Goal: Task Accomplishment & Management: Use online tool/utility

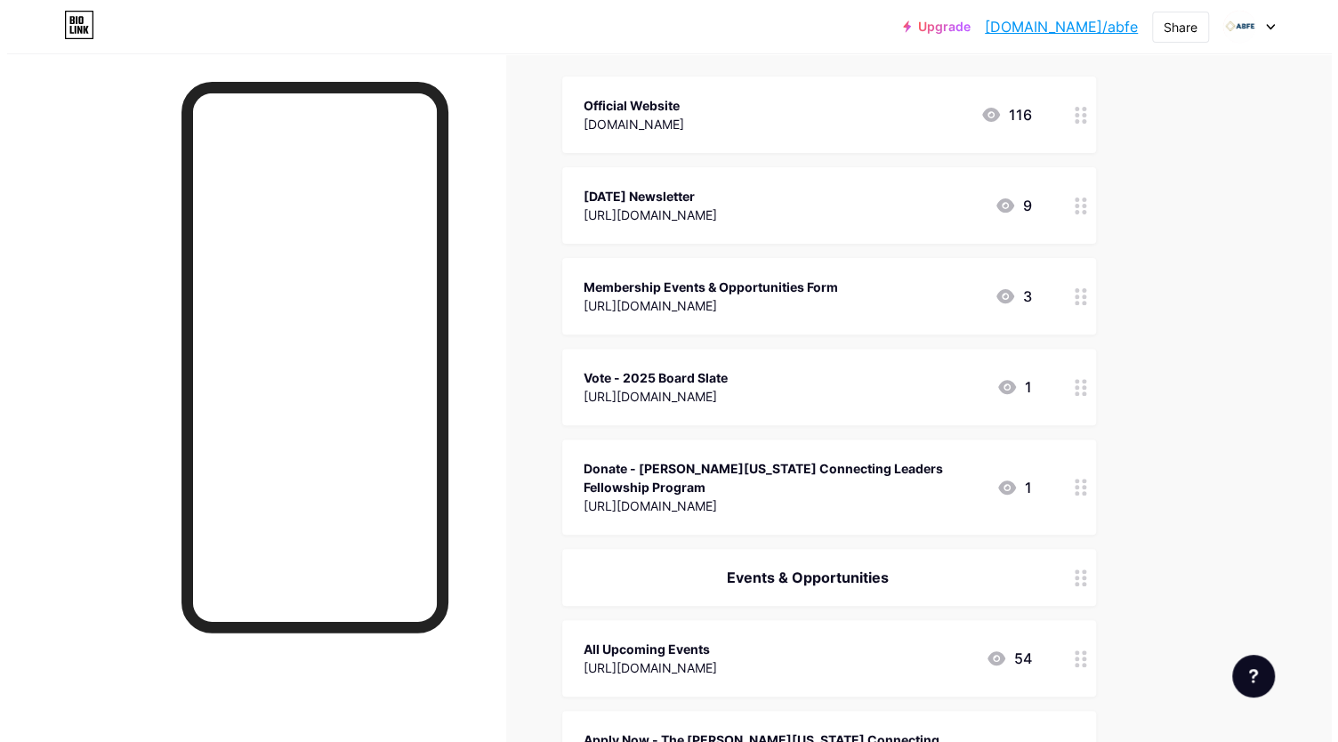
scroll to position [178, 0]
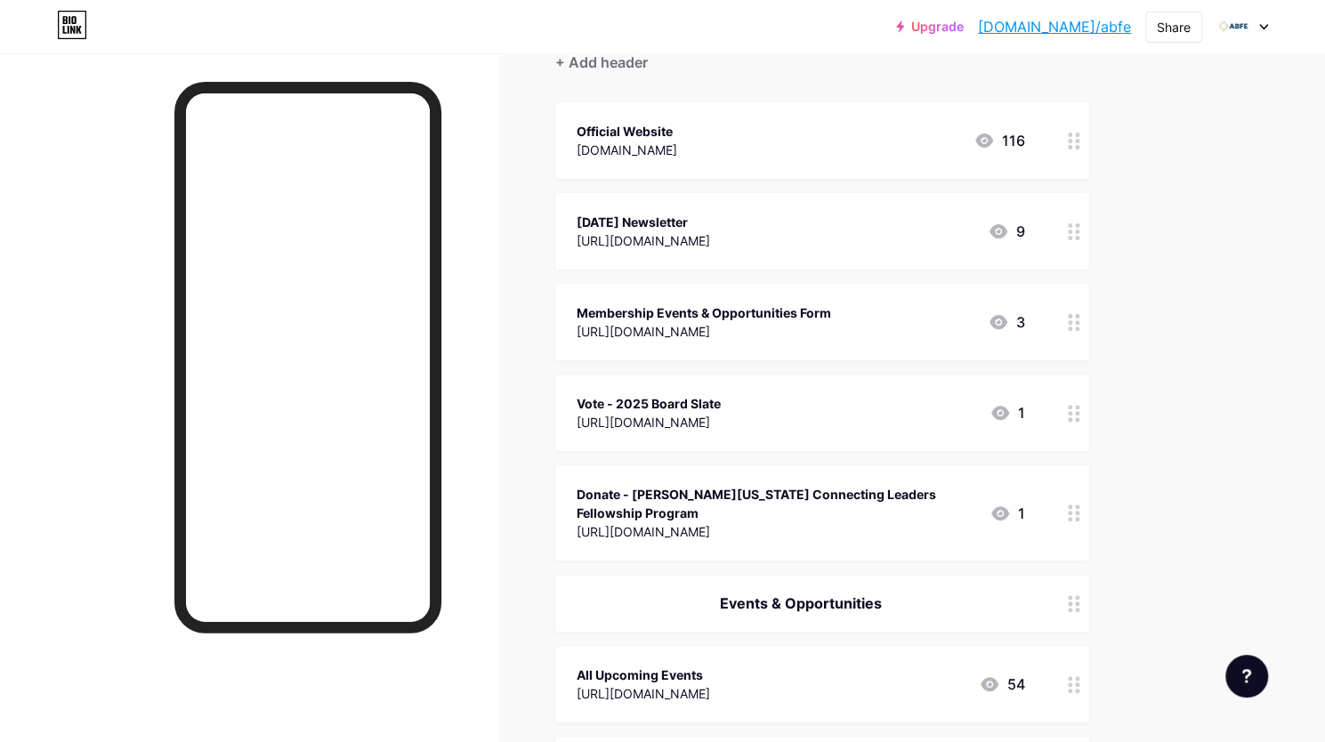
click at [721, 410] on div "Vote - 2025 Board Slate" at bounding box center [648, 403] width 144 height 19
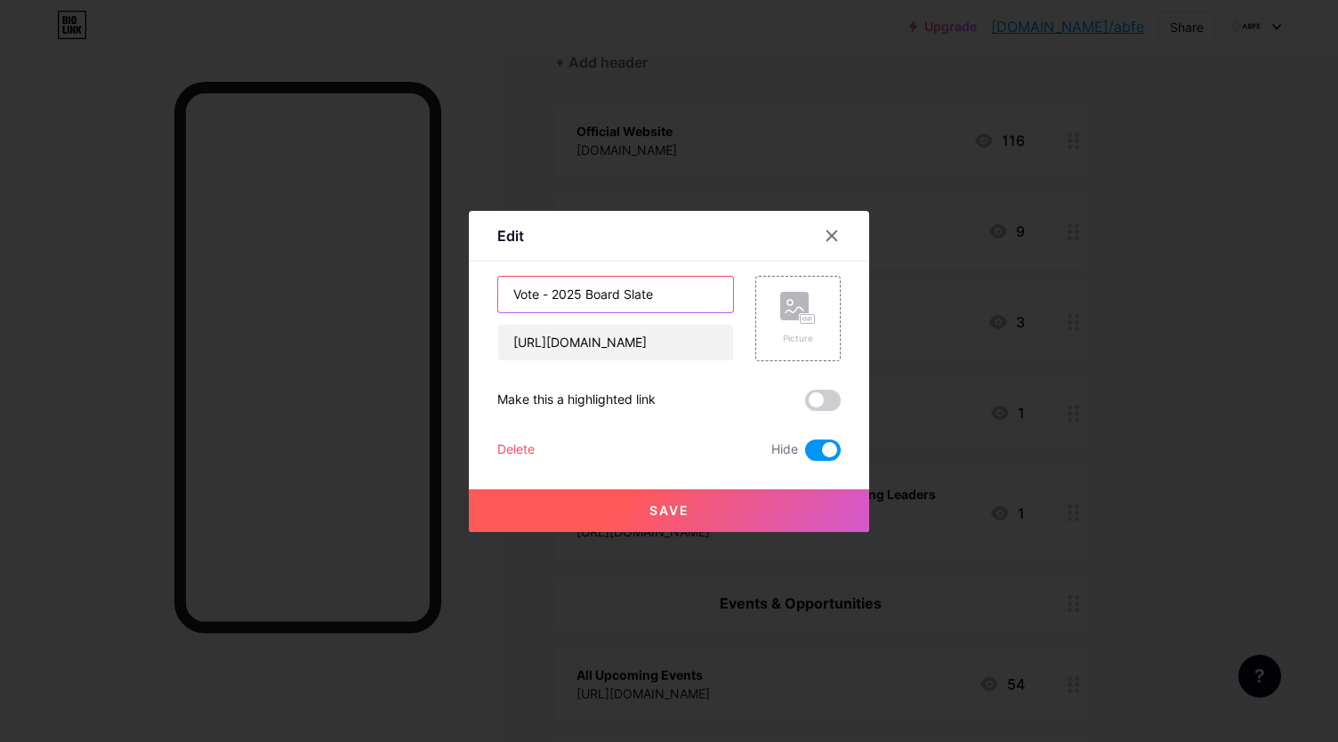
click at [598, 294] on input "Vote - 2025 Board Slate" at bounding box center [615, 295] width 235 height 36
type input "a"
type input "ABFE New Member Orientation"
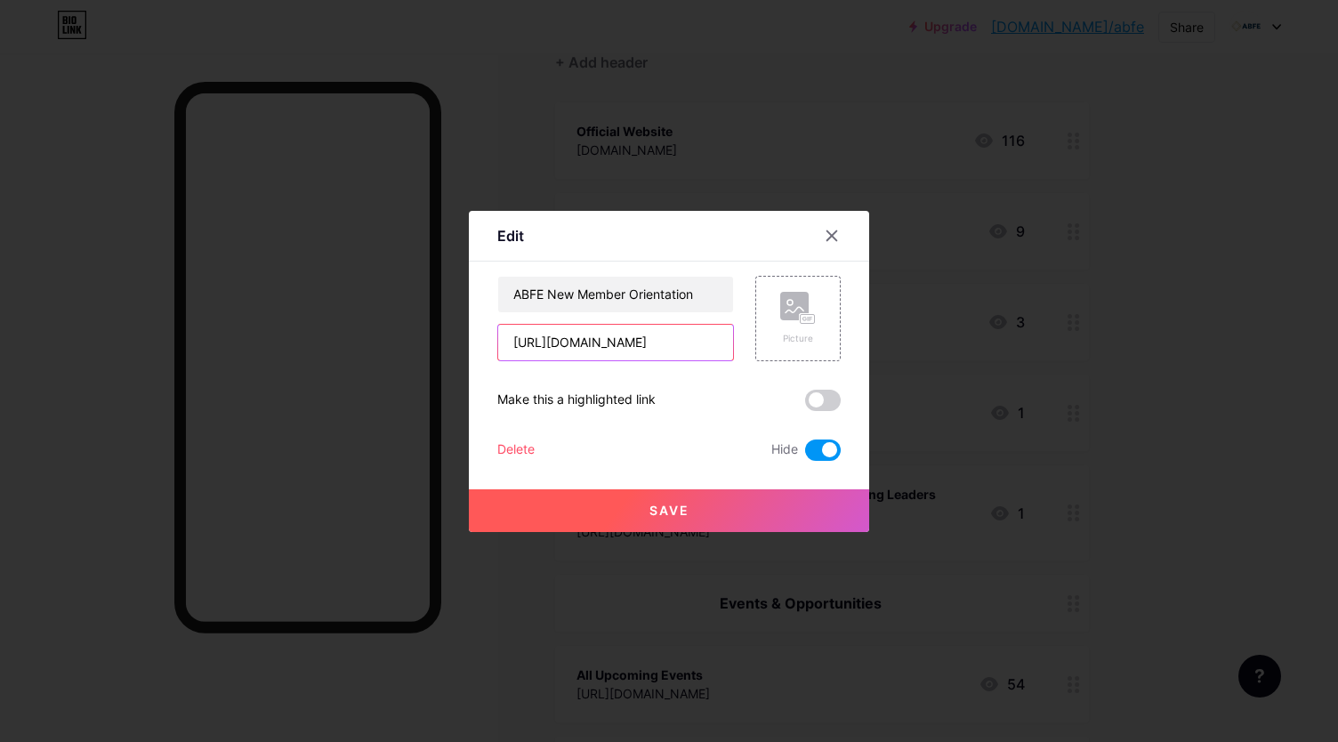
click at [596, 340] on input "[URL][DOMAIN_NAME]" at bounding box center [615, 343] width 235 height 36
paste input "[DOMAIN_NAME][URL]"
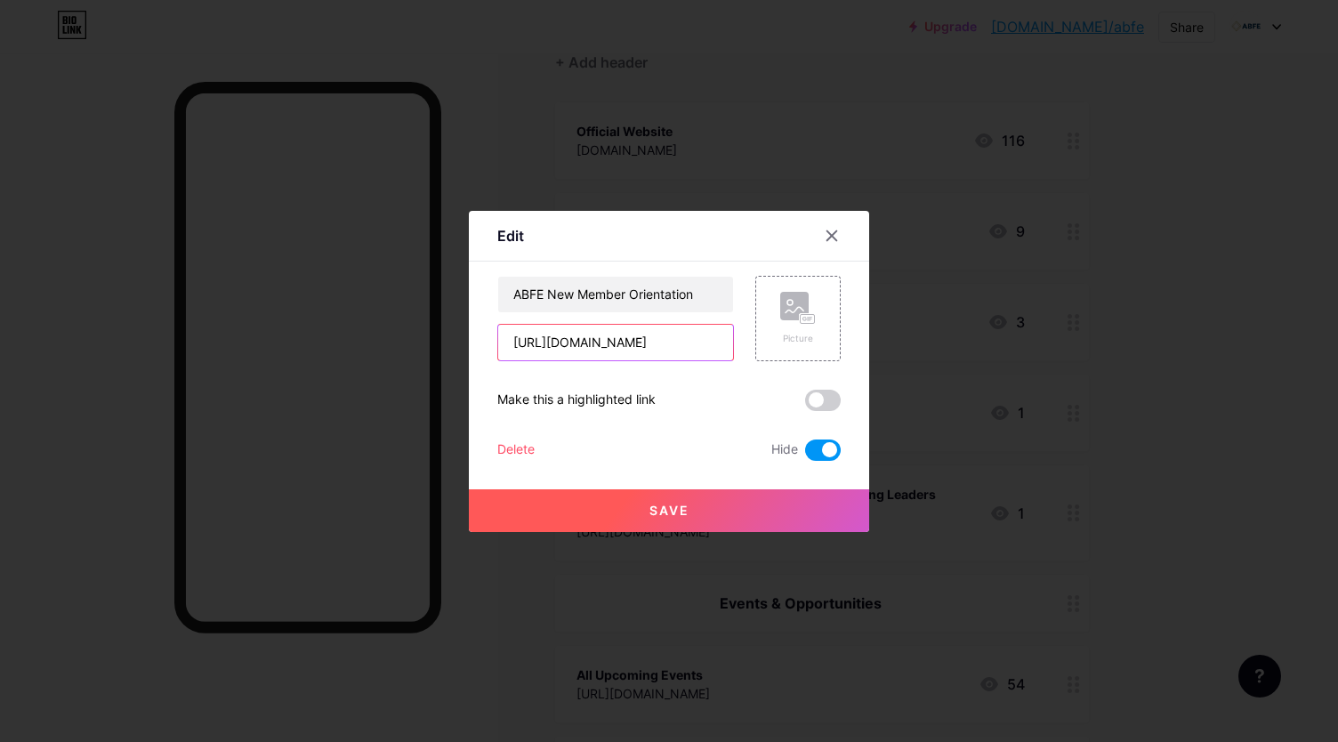
type input "[URL][DOMAIN_NAME]"
click at [814, 457] on span at bounding box center [823, 449] width 36 height 21
click at [805, 455] on input "checkbox" at bounding box center [805, 455] width 0 height 0
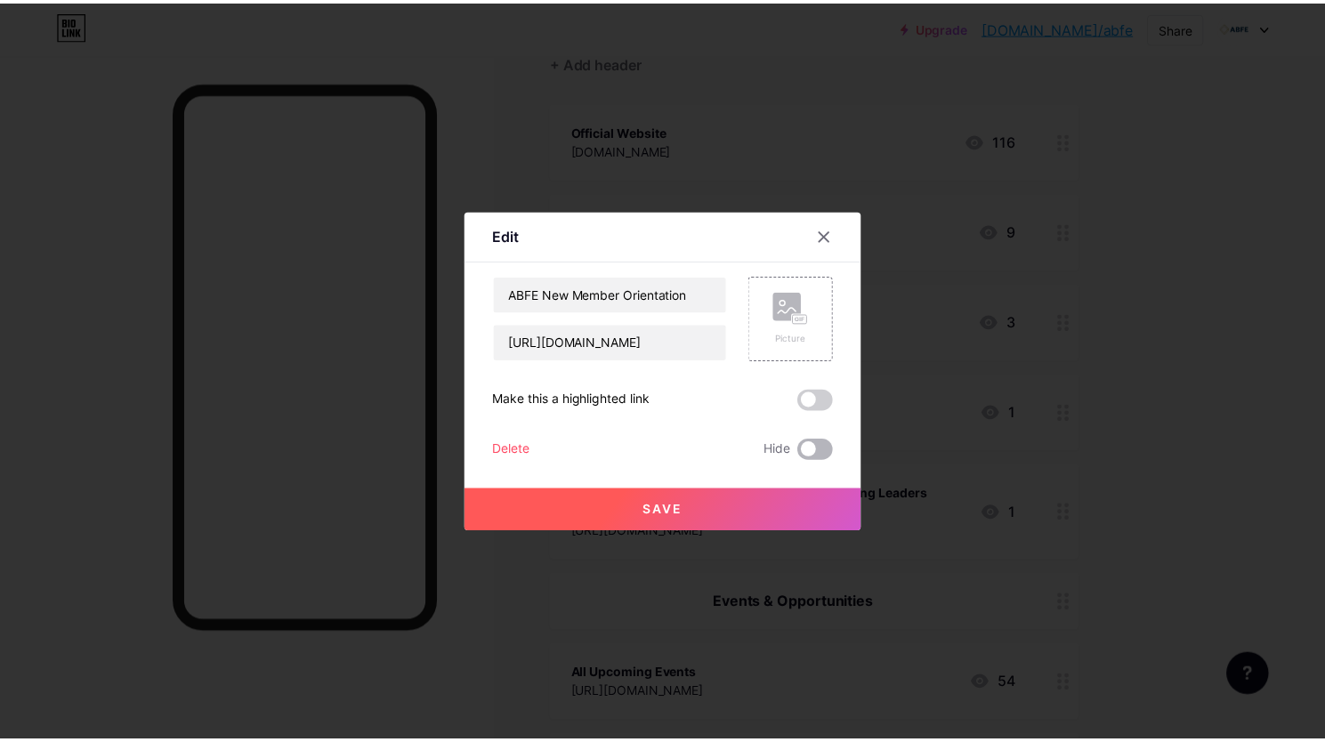
scroll to position [0, 0]
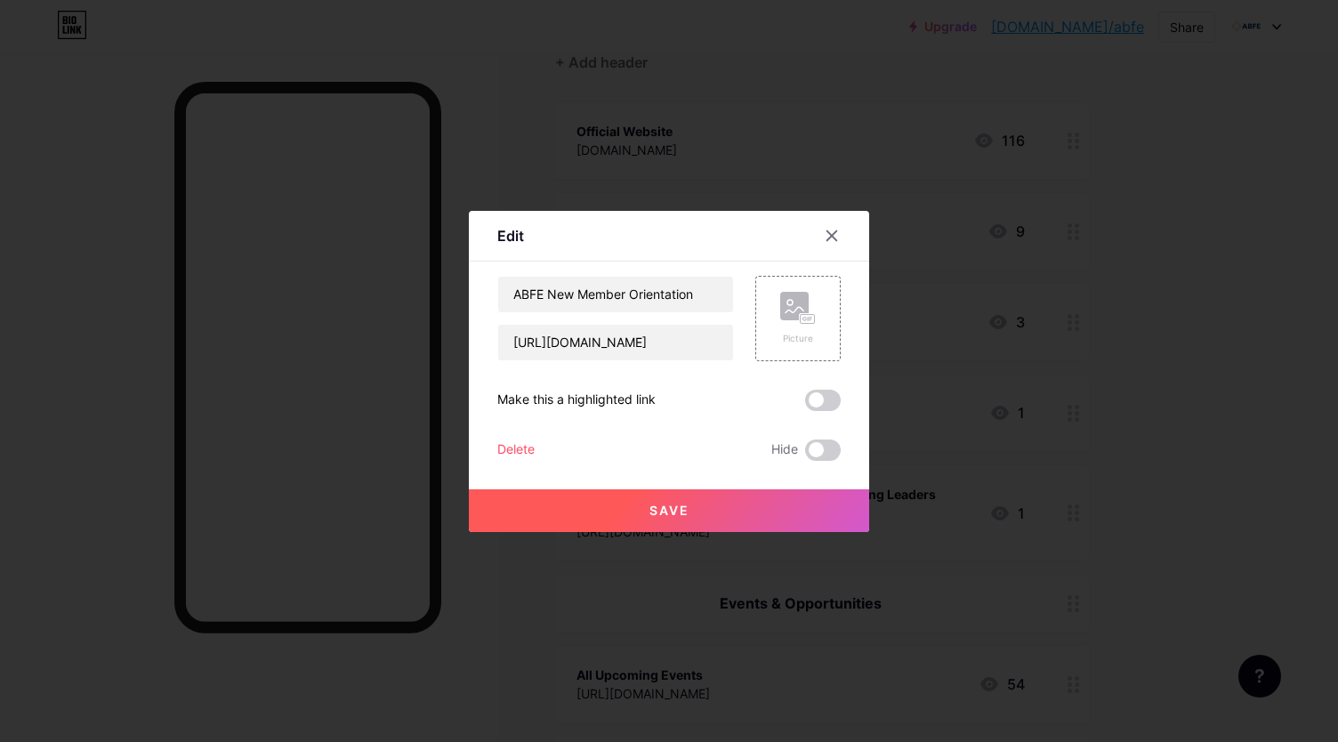
click at [705, 512] on button "Save" at bounding box center [669, 510] width 400 height 43
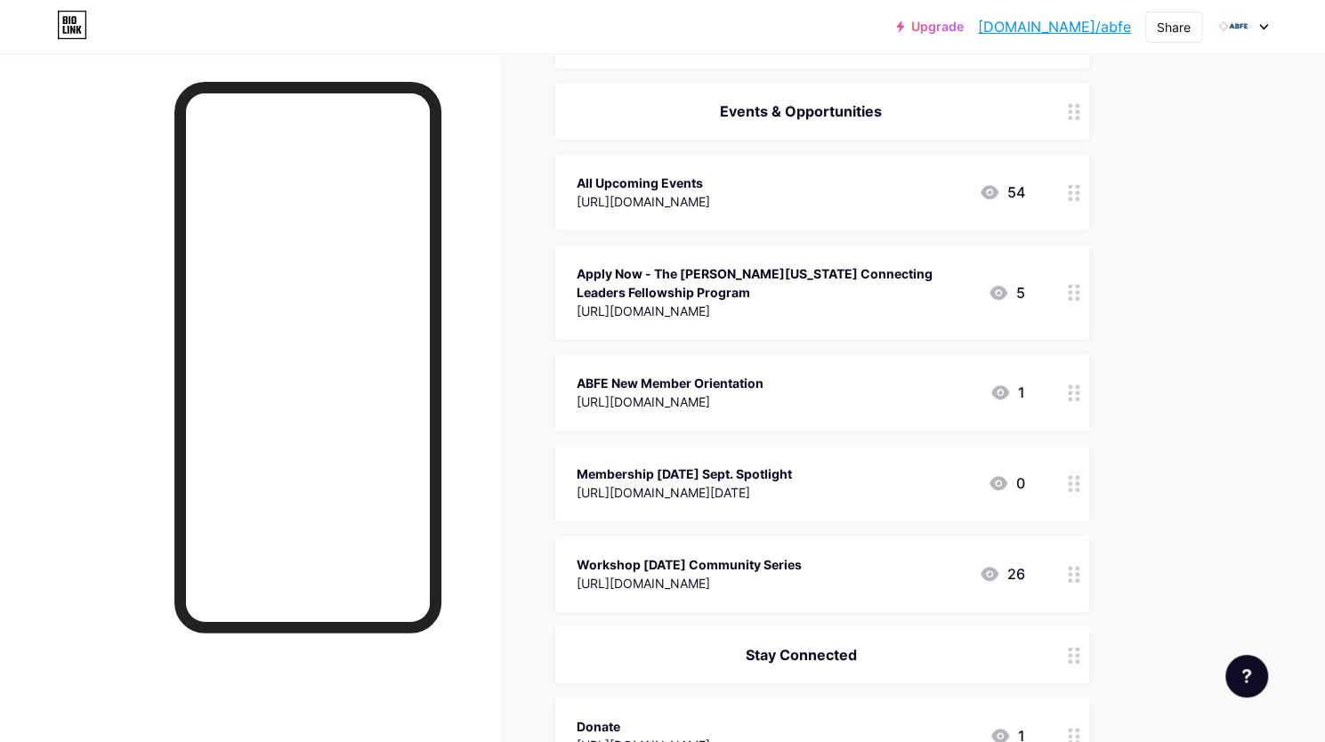
scroll to position [580, 0]
